Goal: Information Seeking & Learning: Learn about a topic

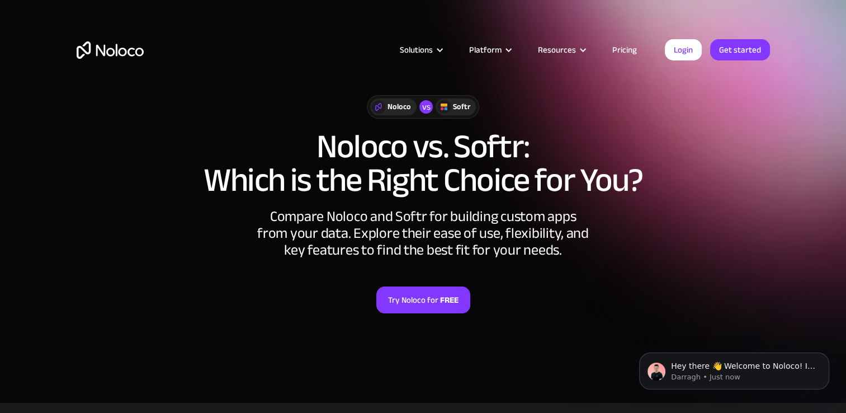
click at [783, 202] on section "Noloco vs Softr Noloco vs. Softr: Which is the Right Choice for You? Compare No…" at bounding box center [423, 201] width 846 height 403
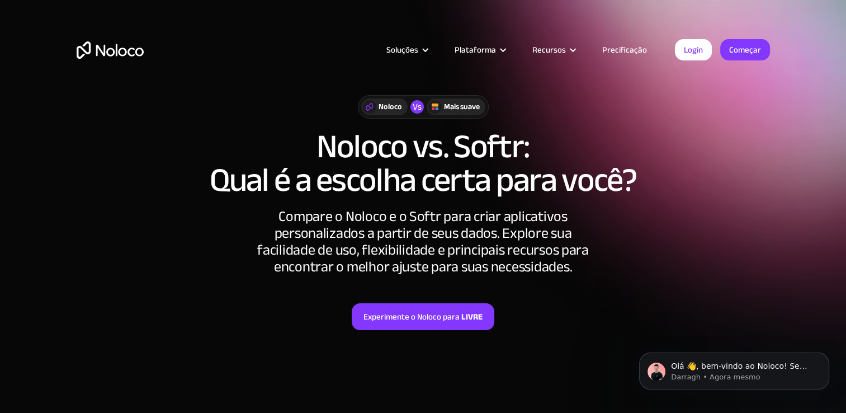
click at [159, 167] on h1 "Noloco vs. Softr: Qual é a escolha certa para você?" at bounding box center [423, 163] width 693 height 67
click at [121, 55] on img "Casa" at bounding box center [110, 49] width 67 height 17
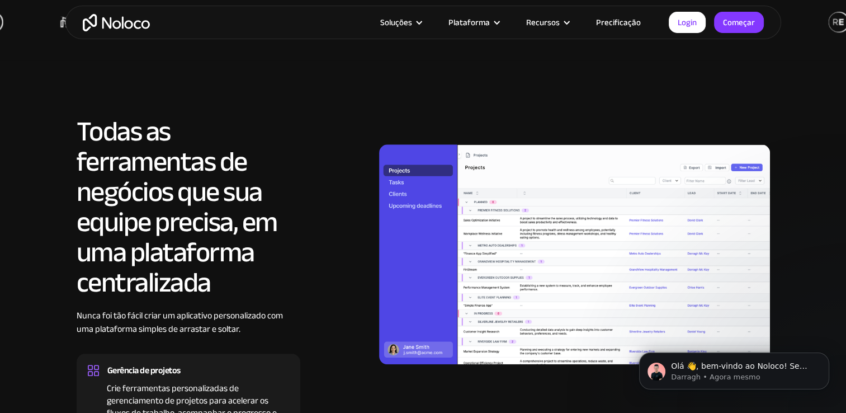
scroll to position [950, 0]
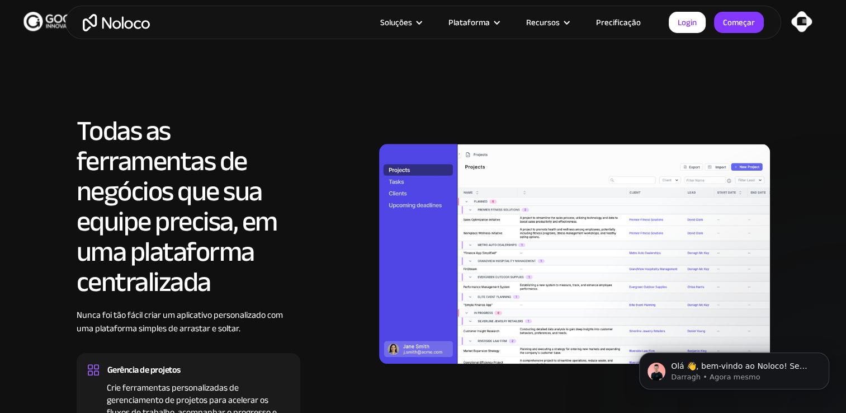
click at [97, 191] on h2 "Todas as ferramentas de negócios que sua equipe precisa, em uma plataforma cent…" at bounding box center [189, 206] width 224 height 181
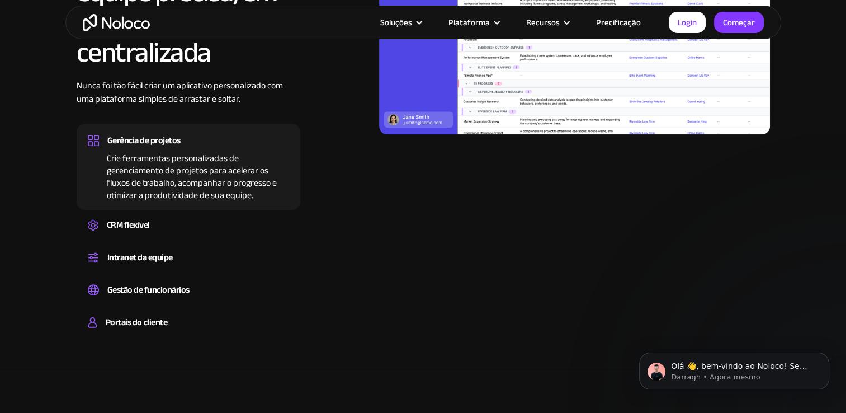
scroll to position [1230, 0]
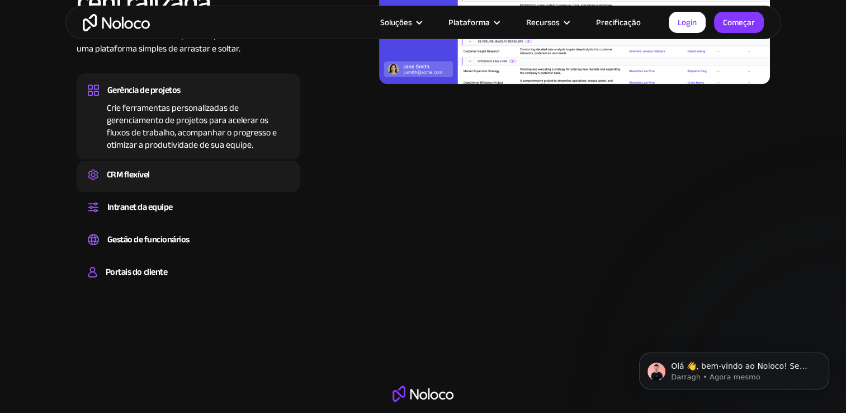
click at [105, 185] on div "Crie um CRM personalizado que você possa adaptar às necessidades da sua empresa…" at bounding box center [188, 184] width 201 height 3
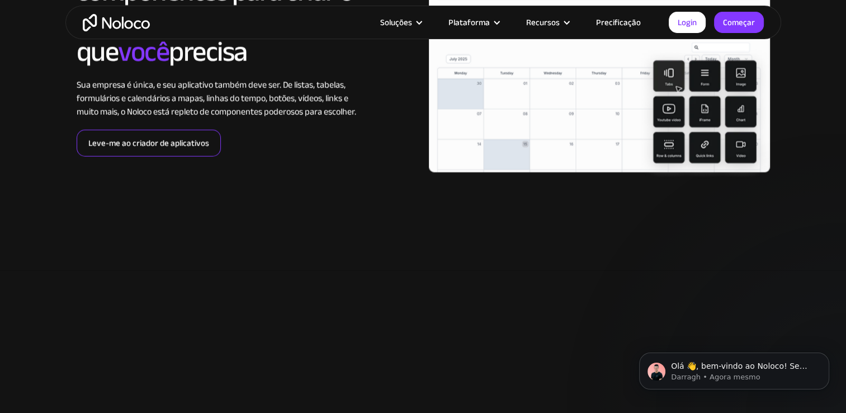
scroll to position [2851, 0]
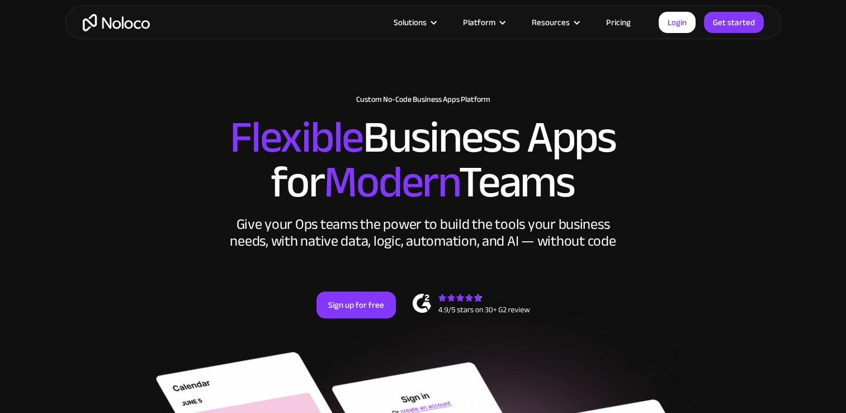
scroll to position [2851, 0]
